Goal: Task Accomplishment & Management: Manage account settings

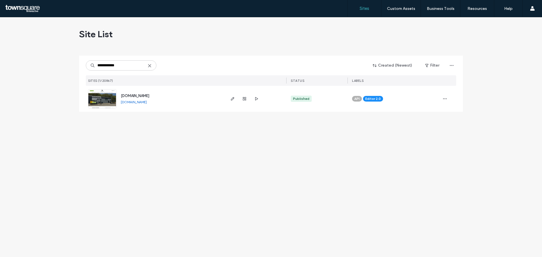
click at [147, 97] on span "www.riverbendplumbingqc.com" at bounding box center [135, 96] width 28 height 4
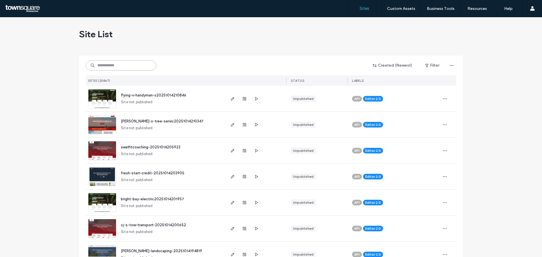
click at [109, 63] on input at bounding box center [121, 65] width 71 height 10
paste input "**********"
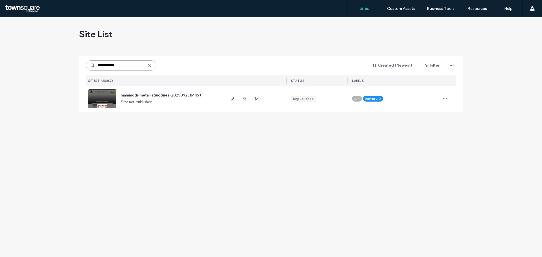
type input "**********"
click at [152, 96] on span "mammoth-metal-structures-20250923161453" at bounding box center [161, 95] width 80 height 4
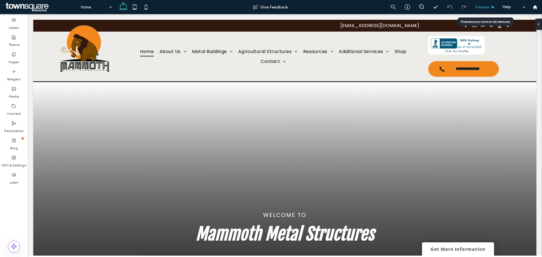
click at [485, 3] on div "Preview" at bounding box center [484, 7] width 29 height 14
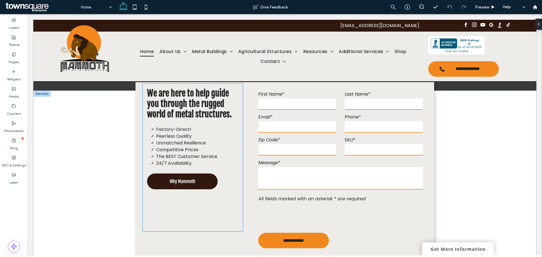
scroll to position [203, 0]
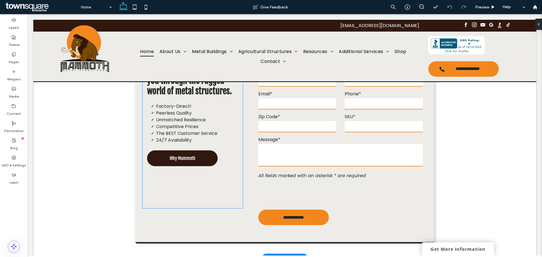
click at [170, 158] on span "Why Mammoth" at bounding box center [183, 158] width 26 height 6
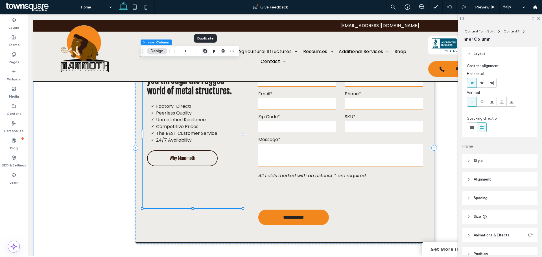
click at [206, 50] on use "button" at bounding box center [204, 50] width 3 height 3
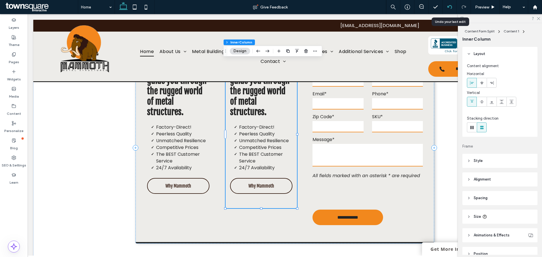
click at [448, 6] on icon at bounding box center [449, 7] width 5 height 5
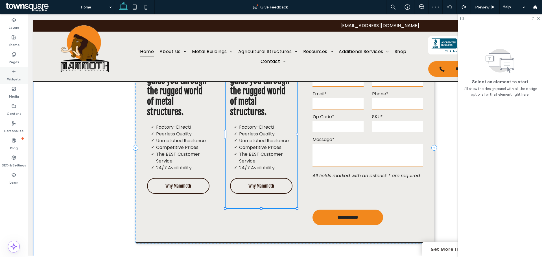
click at [14, 72] on icon at bounding box center [14, 71] width 5 height 5
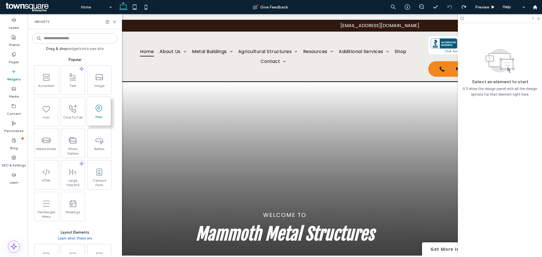
scroll to position [240, 0]
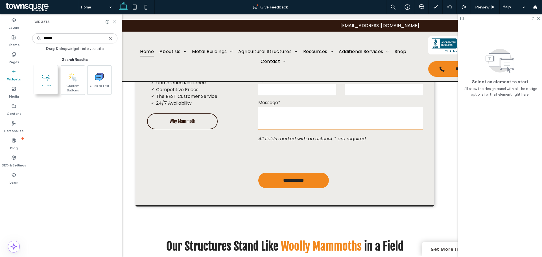
type input "******"
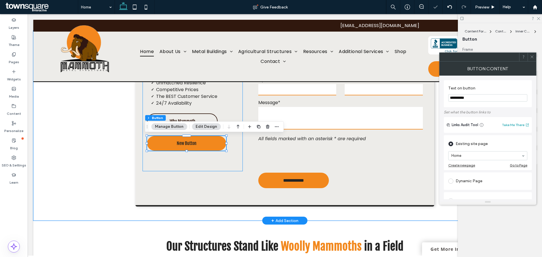
type input "**"
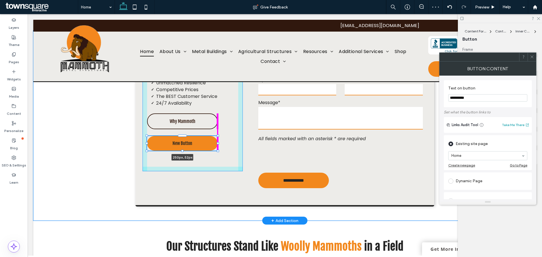
drag, startPoint x: 224, startPoint y: 144, endPoint x: 215, endPoint y: 144, distance: 8.5
click at [147, 136] on div at bounding box center [147, 136] width 0 height 0
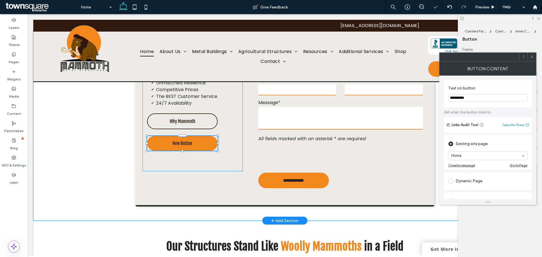
type input "***"
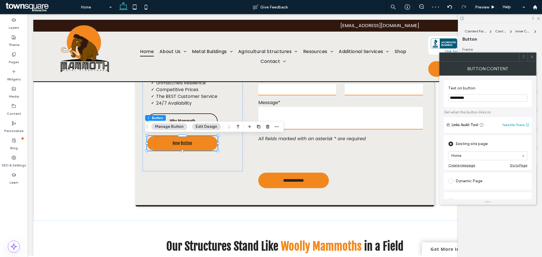
click at [478, 95] on input "**********" at bounding box center [487, 97] width 79 height 7
type input "*"
type input "**********"
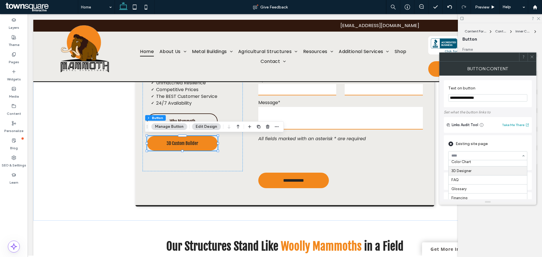
scroll to position [165, 0]
click at [531, 55] on icon at bounding box center [531, 57] width 4 height 4
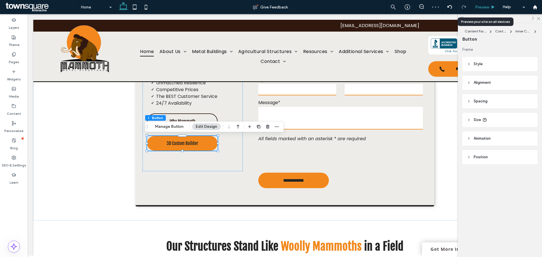
drag, startPoint x: 485, startPoint y: 7, endPoint x: 255, endPoint y: 135, distance: 262.8
click at [485, 7] on span "Preview" at bounding box center [482, 7] width 14 height 5
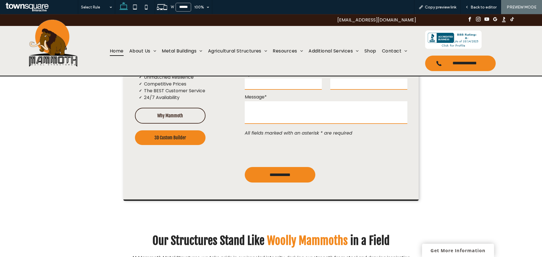
scroll to position [234, 0]
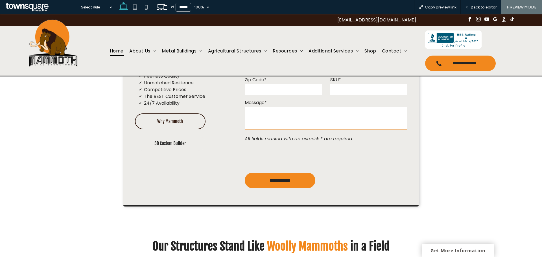
click at [171, 144] on span "3D Custom Builder" at bounding box center [170, 143] width 32 height 6
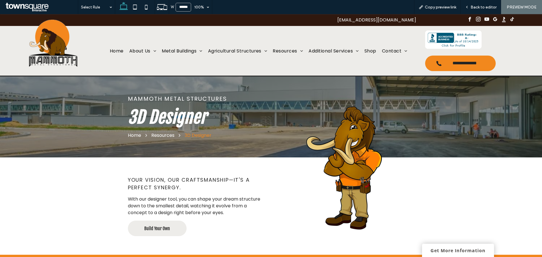
click at [168, 230] on link "Build Your Own" at bounding box center [157, 229] width 59 height 16
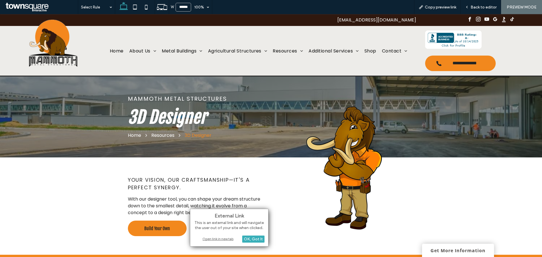
click at [216, 239] on div "Open link in new tab" at bounding box center [229, 239] width 71 height 6
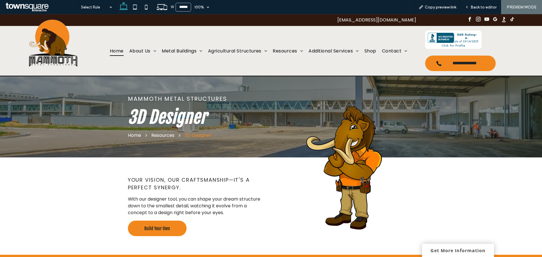
click at [107, 50] on link "Home" at bounding box center [116, 51] width 19 height 10
click at [484, 8] on span "Back to editor" at bounding box center [483, 7] width 26 height 5
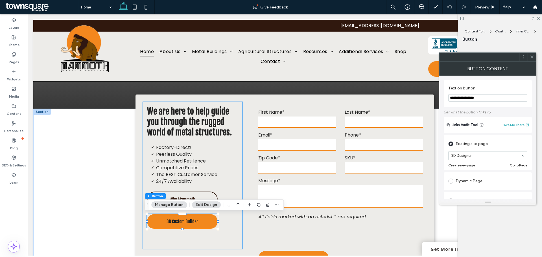
scroll to position [162, 0]
type input "**"
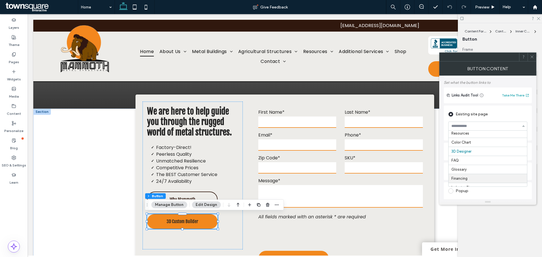
scroll to position [153, 0]
click at [449, 115] on span at bounding box center [450, 114] width 5 height 5
click at [451, 171] on span at bounding box center [450, 171] width 5 height 5
click at [473, 161] on section at bounding box center [487, 166] width 79 height 14
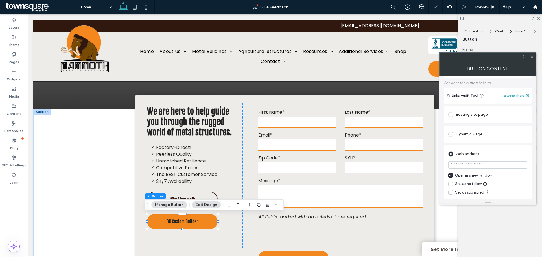
click at [476, 166] on input "url" at bounding box center [487, 164] width 79 height 7
paste input "**********"
type input "**********"
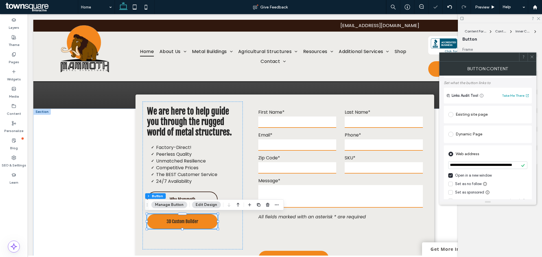
click at [493, 155] on div "Web address" at bounding box center [487, 153] width 79 height 9
click at [531, 55] on icon at bounding box center [531, 57] width 4 height 4
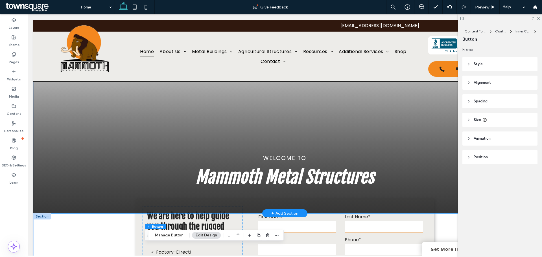
scroll to position [94, 0]
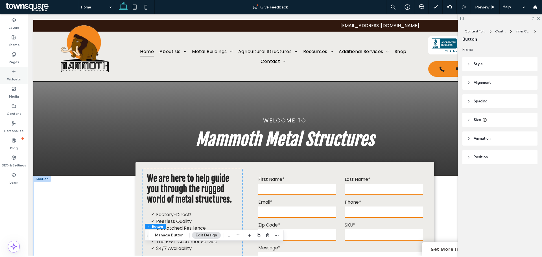
click at [15, 69] on icon at bounding box center [14, 71] width 5 height 5
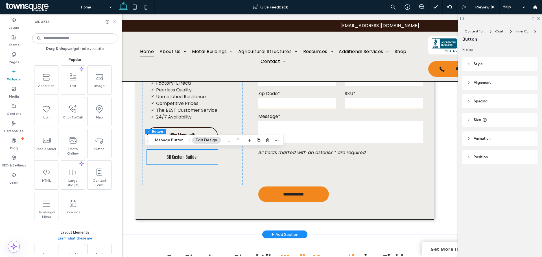
scroll to position [226, 0]
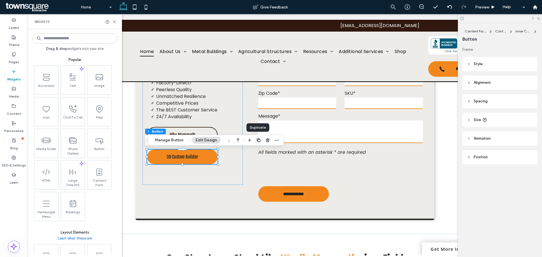
click at [258, 143] on span "button" at bounding box center [258, 140] width 7 height 7
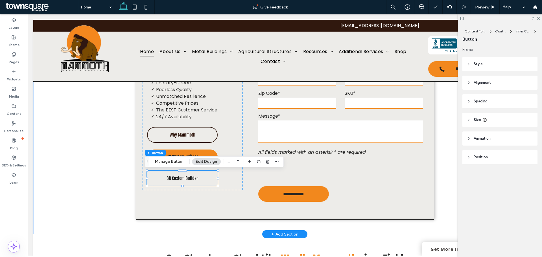
type input "**"
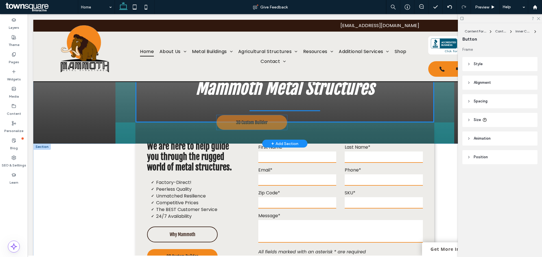
scroll to position [115, 0]
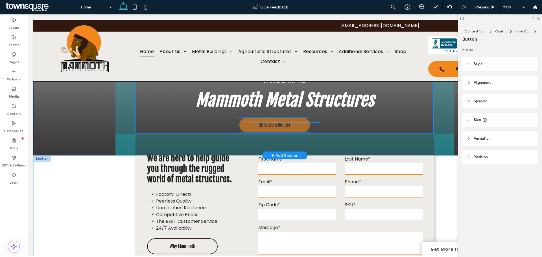
drag, startPoint x: 192, startPoint y: 179, endPoint x: 286, endPoint y: 126, distance: 108.6
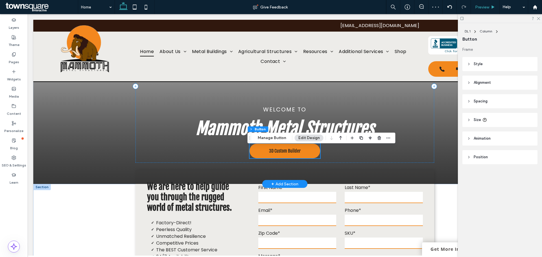
scroll to position [82, 0]
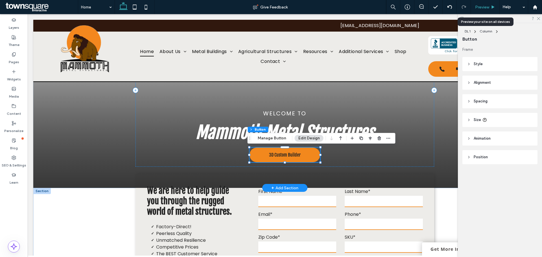
click at [494, 7] on use at bounding box center [492, 6] width 3 height 3
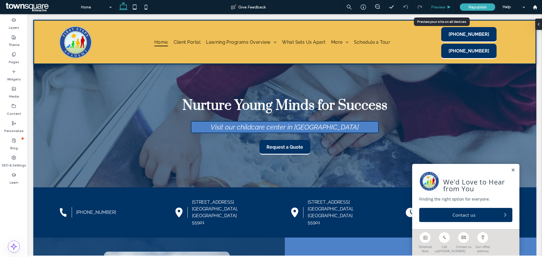
click at [443, 9] on span "Preview" at bounding box center [438, 7] width 14 height 5
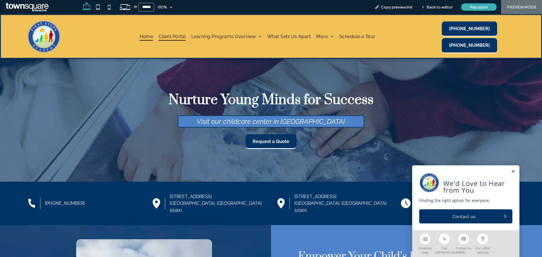
click at [178, 34] on span "Client Portal" at bounding box center [172, 36] width 27 height 8
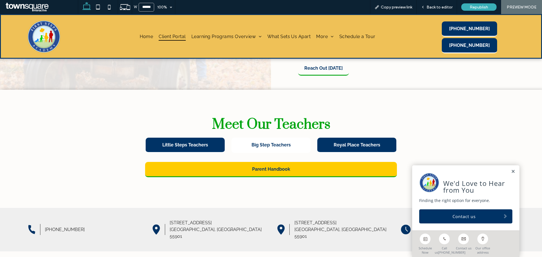
scroll to position [164, 0]
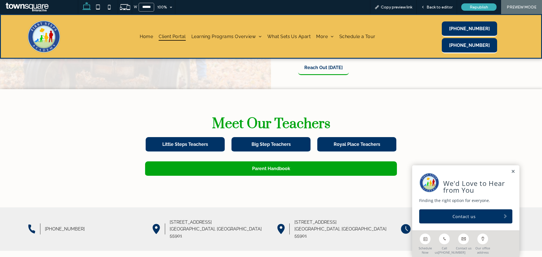
click at [289, 161] on link "Parent Handbook" at bounding box center [271, 168] width 252 height 15
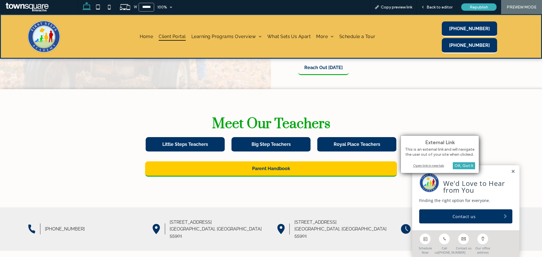
click at [430, 166] on div "Open link in new tab" at bounding box center [439, 165] width 71 height 6
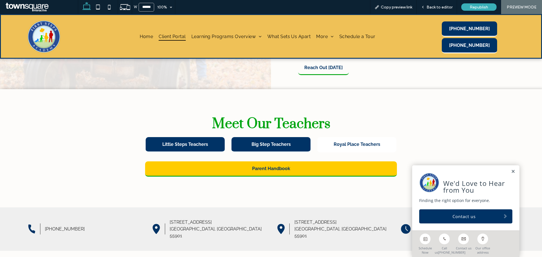
click at [338, 142] on span "Royal Place Teachers" at bounding box center [356, 144] width 47 height 5
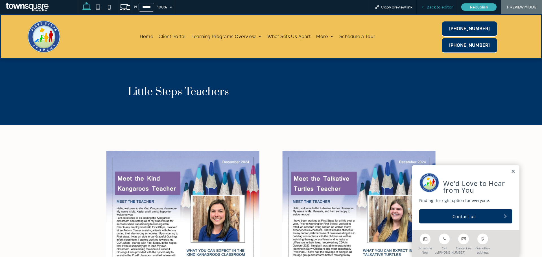
click at [426, 3] on div "Back to editor" at bounding box center [436, 7] width 40 height 14
click at [444, 5] on span "Back to editor" at bounding box center [439, 7] width 26 height 5
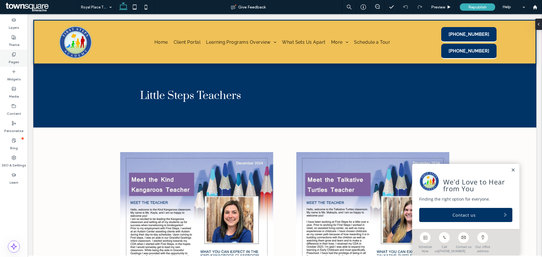
click at [15, 50] on div "Pages" at bounding box center [14, 58] width 28 height 17
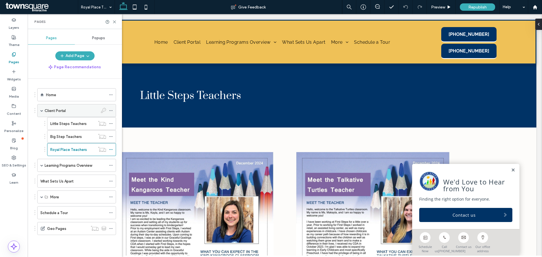
click at [65, 112] on label "Client Portal" at bounding box center [55, 111] width 21 height 10
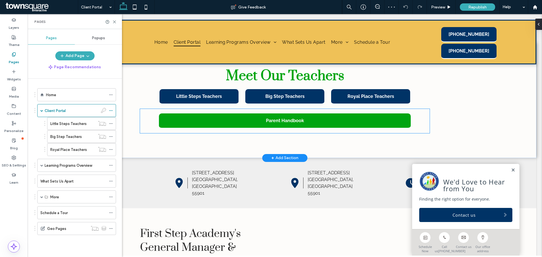
scroll to position [217, 0]
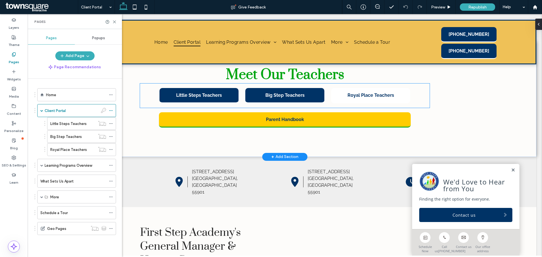
click at [375, 103] on link "Royal Place Teachers" at bounding box center [370, 95] width 79 height 15
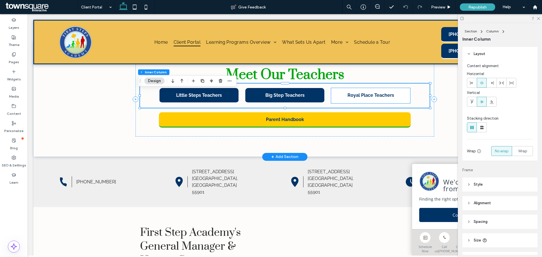
click at [366, 103] on link "Royal Place Teachers" at bounding box center [370, 95] width 79 height 15
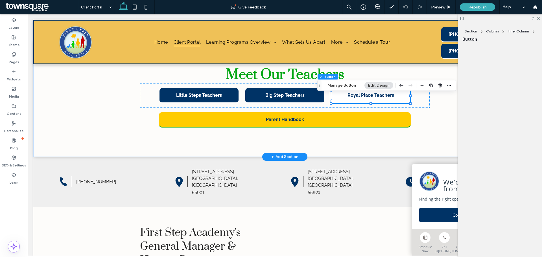
click at [366, 103] on div "Royal Place Teachers" at bounding box center [370, 95] width 79 height 15
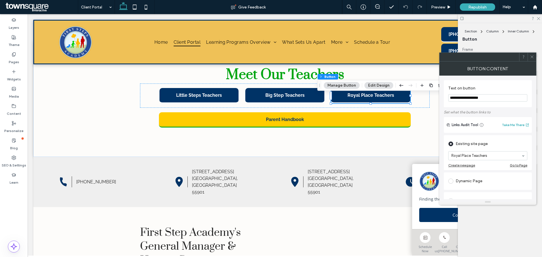
click at [532, 59] on span at bounding box center [531, 57] width 4 height 8
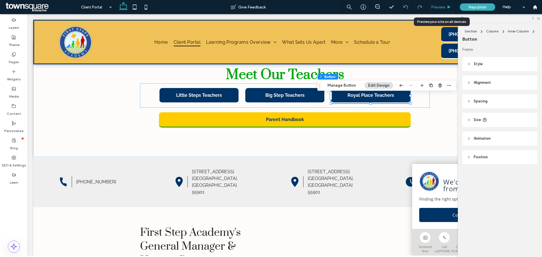
click at [449, 8] on icon at bounding box center [449, 7] width 4 height 4
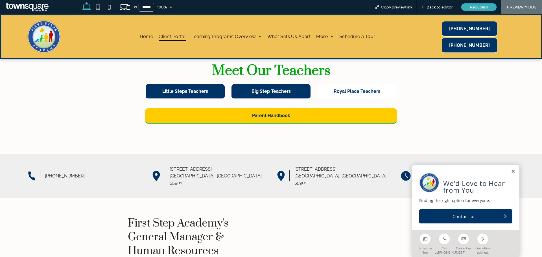
click at [342, 84] on link "Royal Place Teachers" at bounding box center [356, 91] width 79 height 15
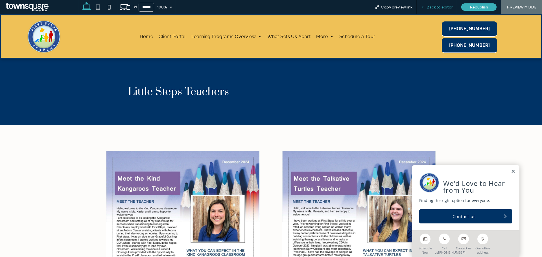
click at [445, 6] on span "Back to editor" at bounding box center [439, 7] width 26 height 5
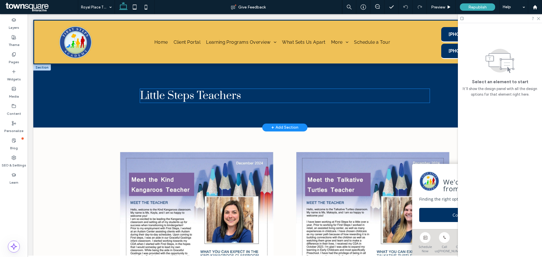
click at [195, 97] on span "Little Steps Teachers" at bounding box center [190, 96] width 101 height 14
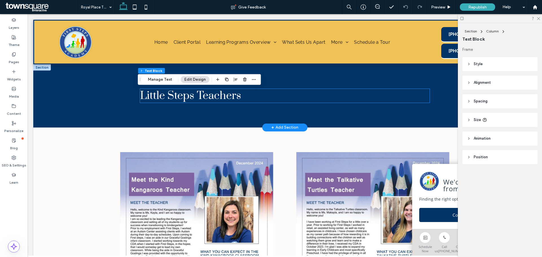
click at [195, 97] on div "Little Steps Teachers" at bounding box center [284, 96] width 289 height 14
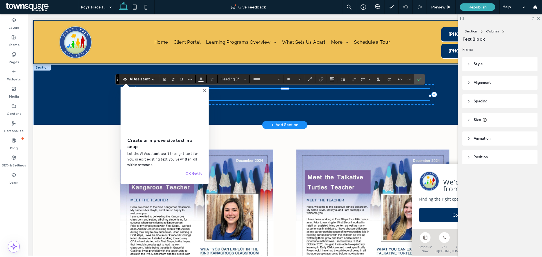
click at [204, 88] on div "Create or improve site text in a snap Let the AI Assistant craft the right text…" at bounding box center [164, 135] width 88 height 97
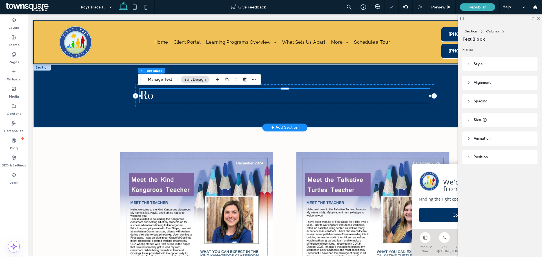
click at [199, 98] on h3 "Ro" at bounding box center [284, 96] width 289 height 14
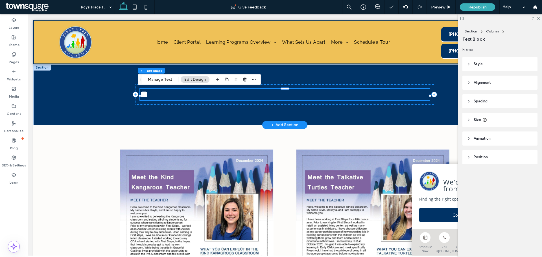
click at [199, 98] on h3 "**" at bounding box center [284, 94] width 289 height 11
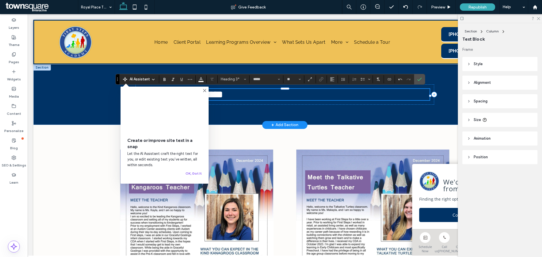
click at [203, 89] on use at bounding box center [204, 90] width 3 height 3
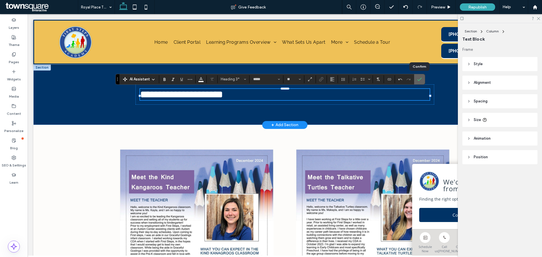
click at [421, 80] on icon "Confirm" at bounding box center [419, 79] width 5 height 5
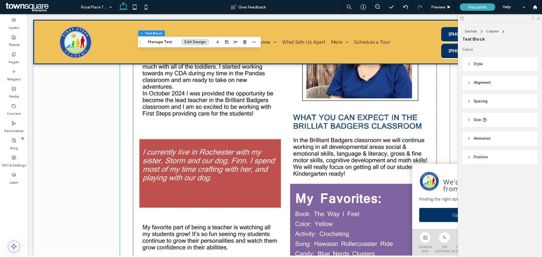
scroll to position [893, 0]
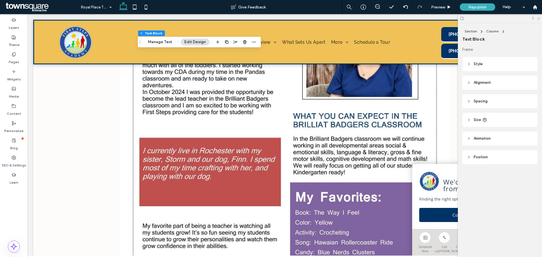
click at [539, 19] on use at bounding box center [537, 18] width 3 height 3
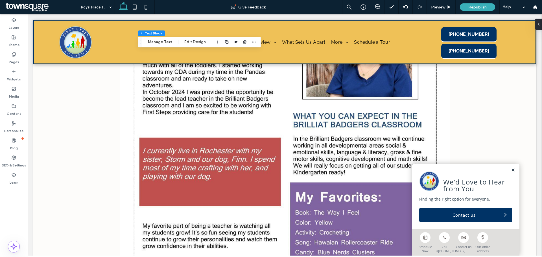
click at [511, 168] on link at bounding box center [513, 170] width 4 height 5
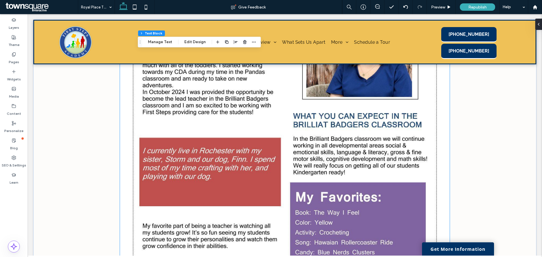
click at [445, 171] on img at bounding box center [284, 115] width 329 height 426
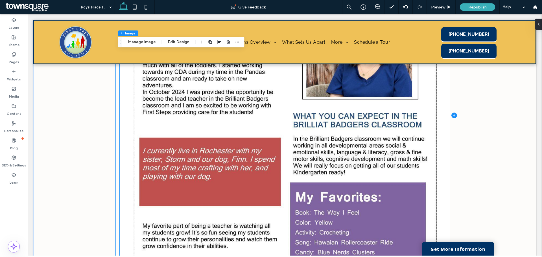
click at [451, 115] on icon at bounding box center [454, 116] width 6 height 6
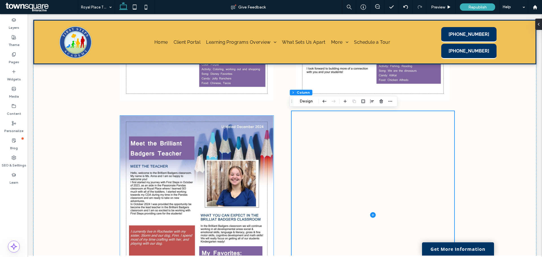
scroll to position [722, 0]
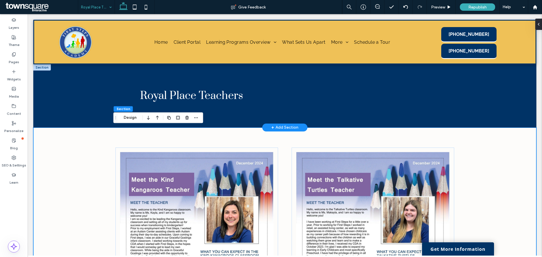
scroll to position [93, 0]
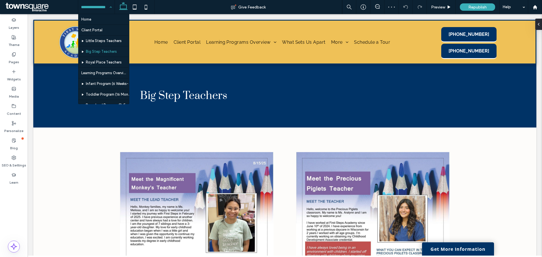
click at [100, 7] on input at bounding box center [95, 7] width 28 height 14
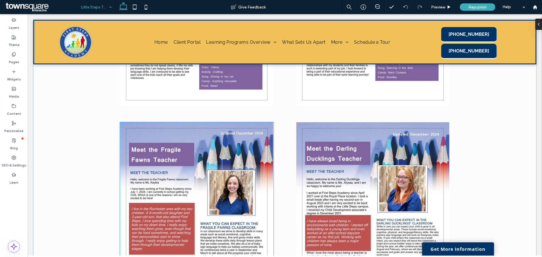
scroll to position [459, 0]
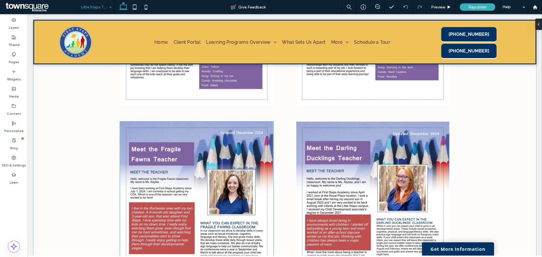
click at [217, 146] on img at bounding box center [196, 221] width 153 height 199
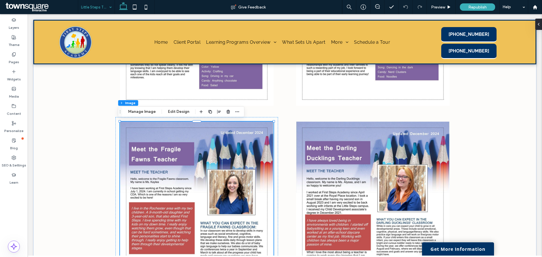
click at [210, 138] on img at bounding box center [196, 221] width 153 height 199
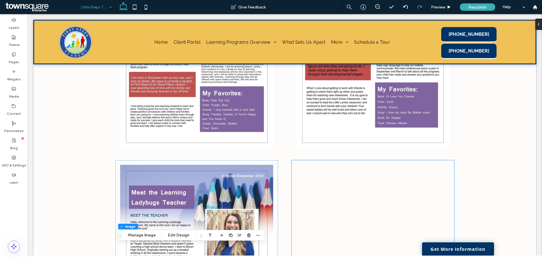
scroll to position [199, 0]
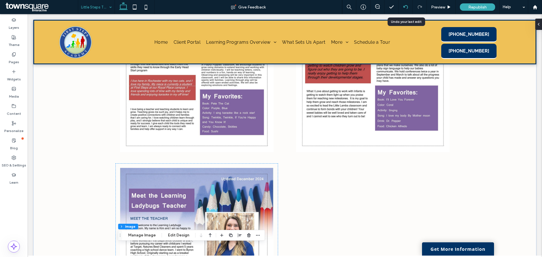
click at [401, 5] on div at bounding box center [405, 7] width 14 height 5
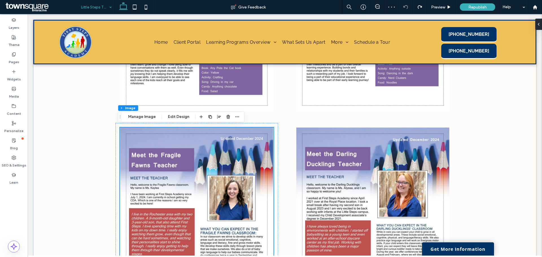
scroll to position [453, 0]
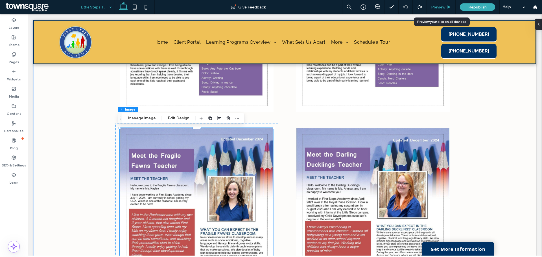
click at [440, 6] on span "Preview" at bounding box center [438, 7] width 14 height 5
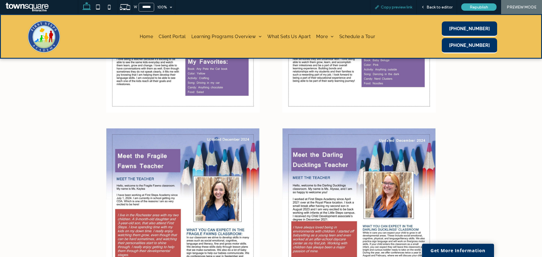
scroll to position [452, 0]
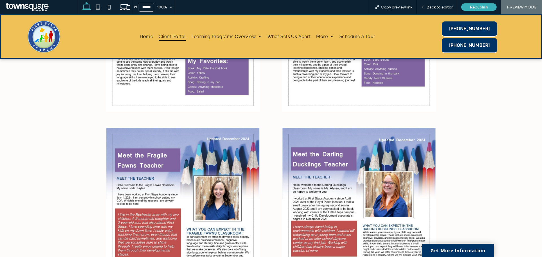
click at [179, 36] on span "Client Portal" at bounding box center [172, 36] width 27 height 8
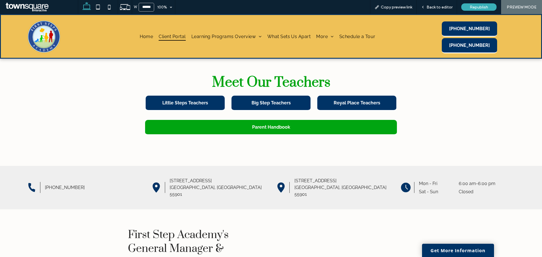
scroll to position [206, 0]
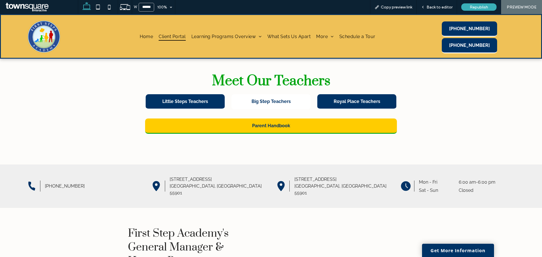
click at [282, 94] on link "Big Step Teachers" at bounding box center [270, 101] width 79 height 15
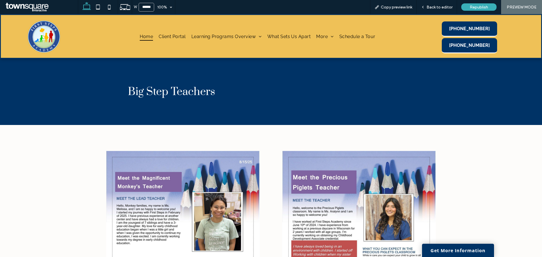
click at [144, 34] on span "Home" at bounding box center [147, 36] width 14 height 8
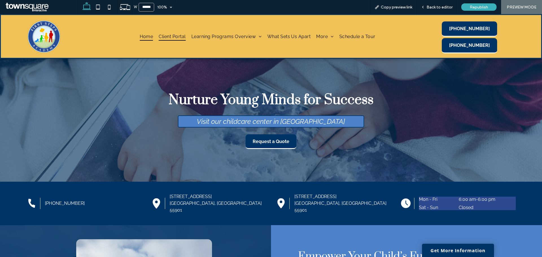
click at [171, 36] on span "Client Portal" at bounding box center [172, 36] width 27 height 8
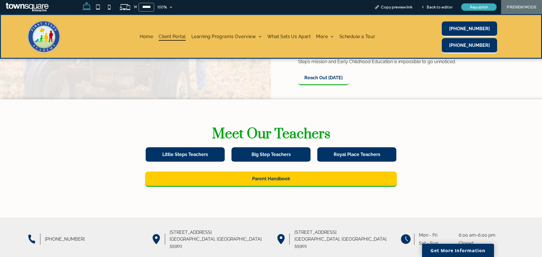
scroll to position [154, 0]
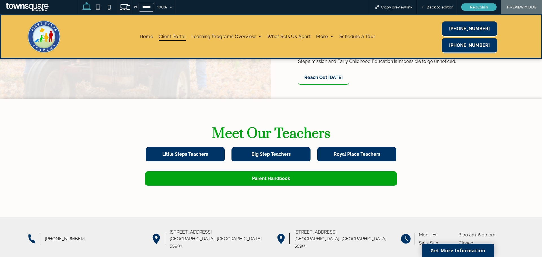
click at [269, 171] on link "Parent Handbook" at bounding box center [271, 178] width 252 height 15
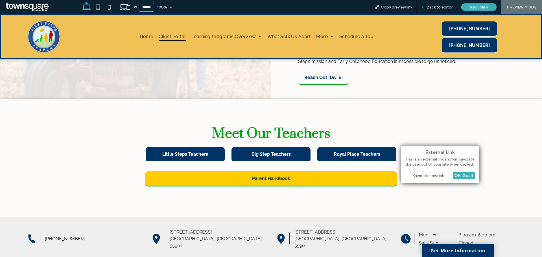
click at [418, 175] on div "Open link in new tab" at bounding box center [439, 175] width 71 height 6
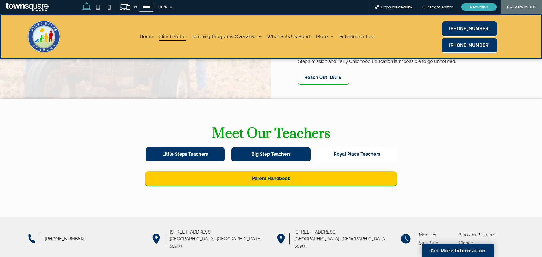
click at [342, 151] on span "Royal Place Teachers" at bounding box center [356, 153] width 47 height 5
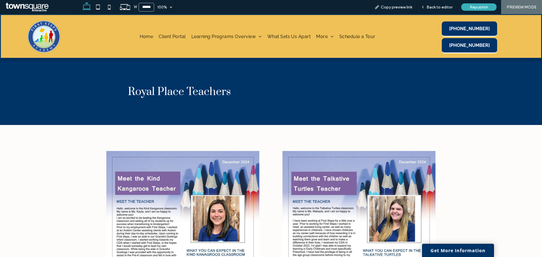
click at [153, 89] on span "Royal Place Teachers" at bounding box center [179, 92] width 103 height 14
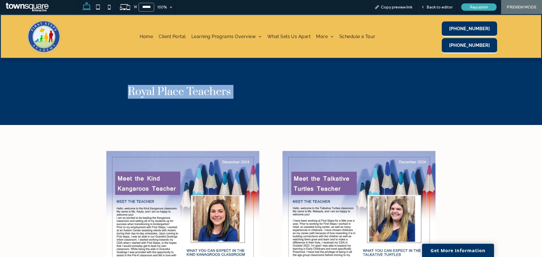
click at [153, 89] on span "Royal Place Teachers" at bounding box center [179, 92] width 103 height 14
click at [176, 38] on span "Client Portal" at bounding box center [172, 36] width 27 height 8
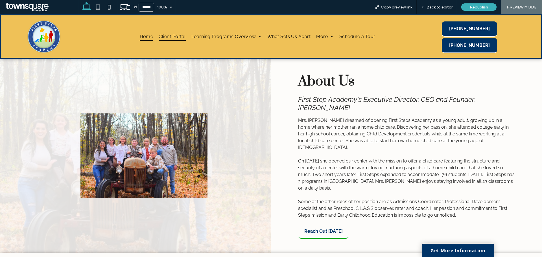
click at [144, 36] on span "Home" at bounding box center [147, 36] width 14 height 8
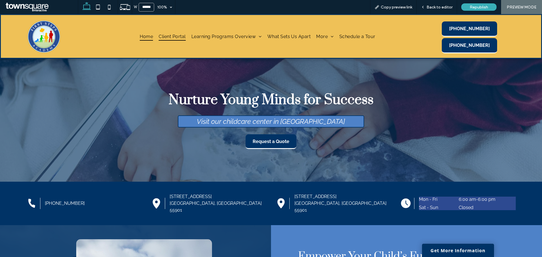
click at [171, 36] on span "Client Portal" at bounding box center [172, 36] width 27 height 8
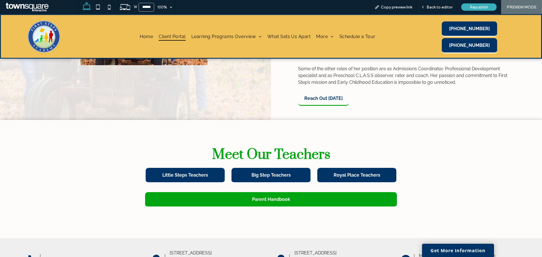
scroll to position [133, 0]
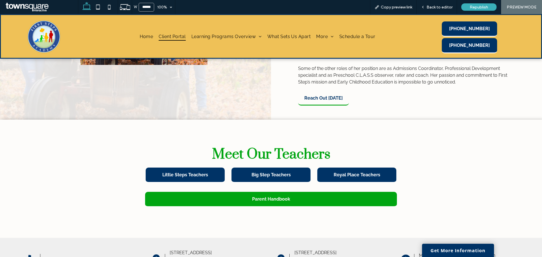
click at [275, 196] on span "Parent Handbook" at bounding box center [271, 198] width 38 height 5
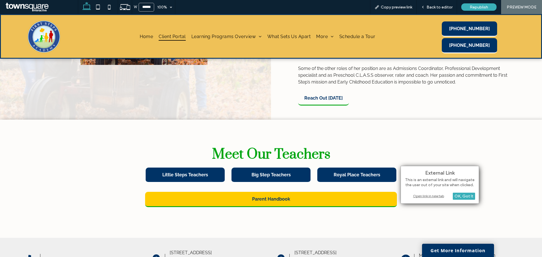
click at [424, 198] on div "Open link in new tab" at bounding box center [439, 196] width 71 height 6
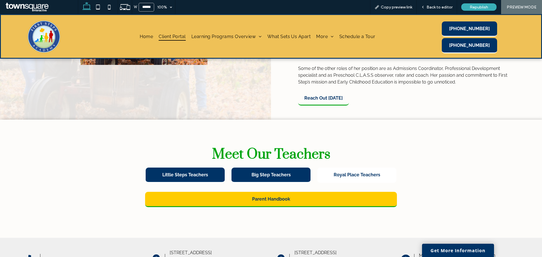
click at [347, 172] on span "Royal Place Teachers" at bounding box center [356, 174] width 47 height 5
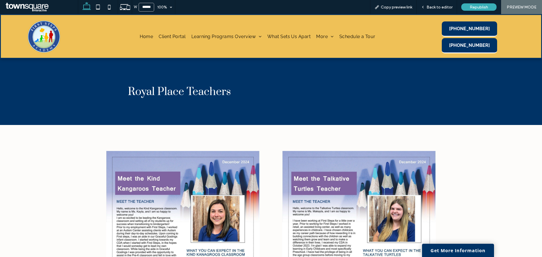
click at [173, 86] on span "Royal Place Teachers" at bounding box center [179, 92] width 103 height 14
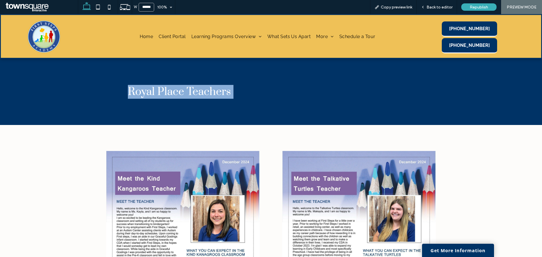
click at [173, 86] on span "Royal Place Teachers" at bounding box center [179, 92] width 103 height 14
click at [181, 35] on span "Client Portal" at bounding box center [172, 36] width 27 height 8
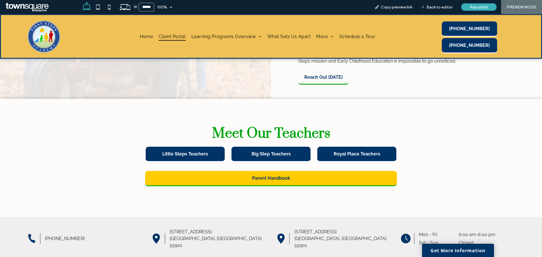
scroll to position [154, 0]
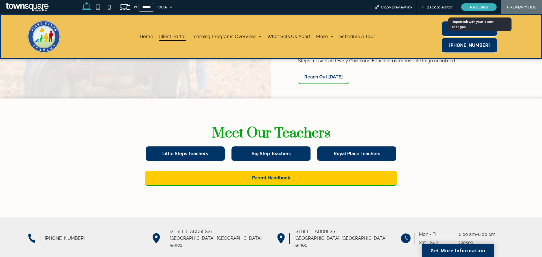
click at [480, 7] on span "Republish" at bounding box center [478, 7] width 18 height 5
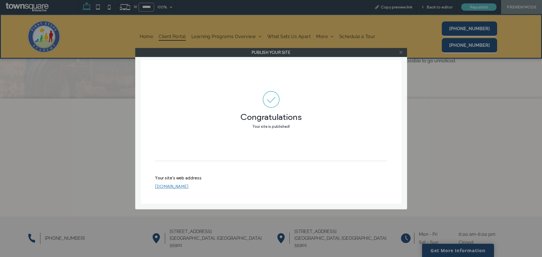
click at [401, 52] on icon at bounding box center [401, 52] width 4 height 4
